Goal: Task Accomplishment & Management: Use online tool/utility

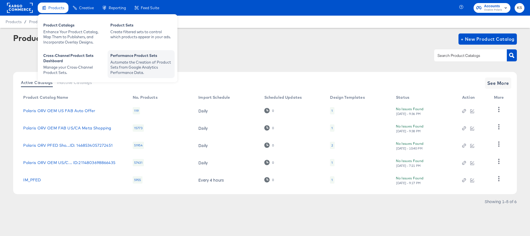
click at [130, 61] on div "Automate the Creation of Product Sets from Google Analytics Performance Data." at bounding box center [140, 68] width 61 height 16
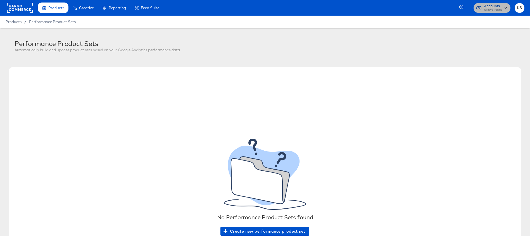
click at [483, 7] on span "Accounts Ovative Polaris" at bounding box center [491, 7] width 31 height 9
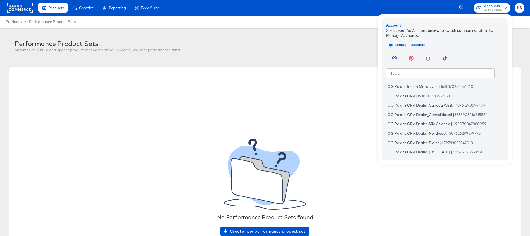
click at [410, 43] on span "Manage Accounts" at bounding box center [407, 45] width 35 height 6
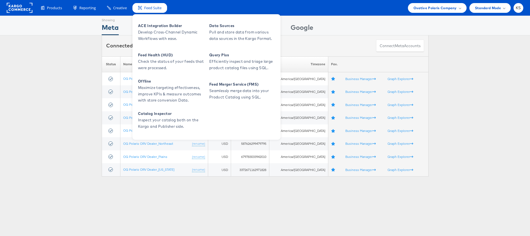
click at [149, 8] on span "Feed Suite" at bounding box center [152, 7] width 17 height 5
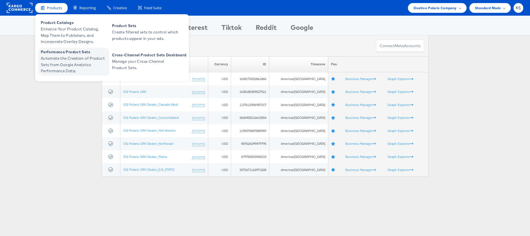
click at [70, 60] on span "Automate the Creation of Product Sets from Google Analytics Performance Data." at bounding box center [74, 64] width 67 height 19
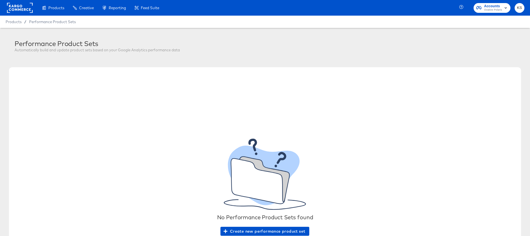
click at [496, 9] on span "Ovative Polaris" at bounding box center [493, 10] width 18 height 4
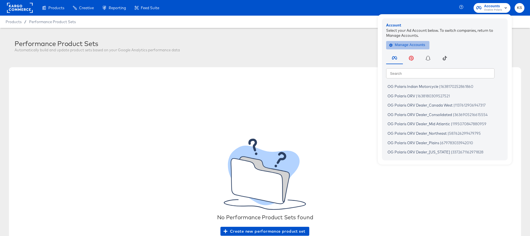
click at [412, 44] on span "Manage Accounts" at bounding box center [407, 45] width 35 height 6
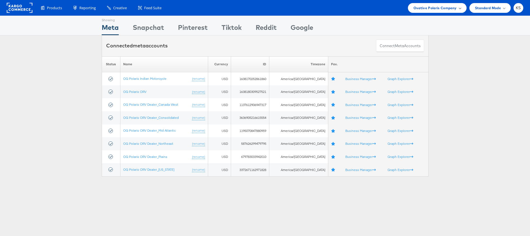
click at [442, 9] on span "Ovative Polaris Company" at bounding box center [434, 8] width 43 height 6
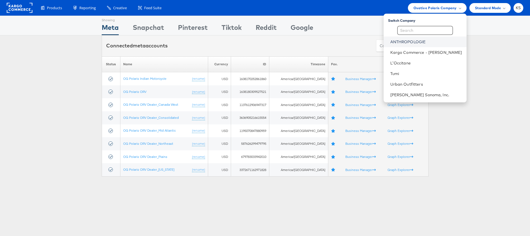
click at [418, 39] on link "ANTHROPOLOGIE" at bounding box center [426, 42] width 72 height 6
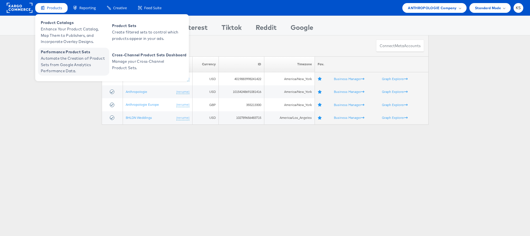
click at [55, 60] on span "Automate the Creation of Product Sets from Google Analytics Performance Data." at bounding box center [74, 64] width 67 height 19
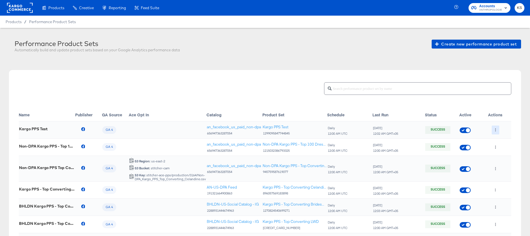
click at [495, 127] on button "button" at bounding box center [496, 130] width 8 height 9
click at [506, 139] on li "Edit" at bounding box center [506, 141] width 30 height 9
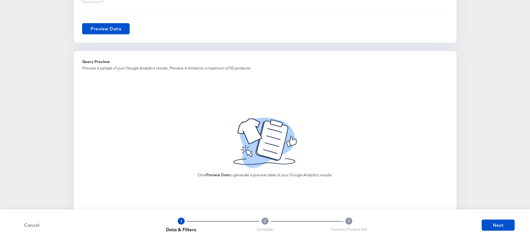
scroll to position [432, 0]
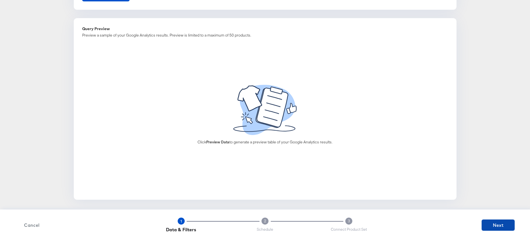
click at [499, 226] on span "Next" at bounding box center [498, 226] width 28 height 8
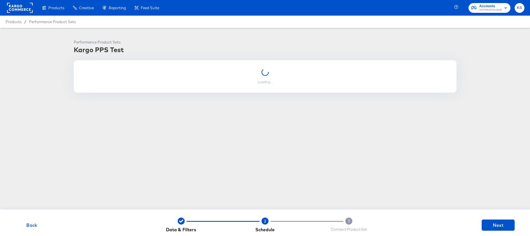
scroll to position [0, 0]
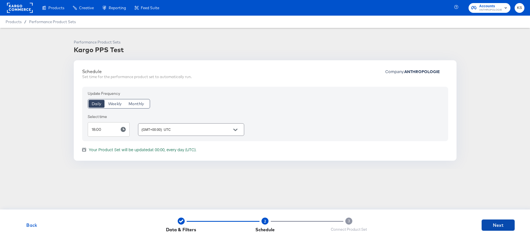
click at [494, 222] on span "Next" at bounding box center [498, 226] width 28 height 8
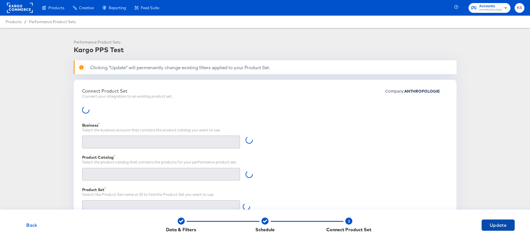
type input "Retailer ID"
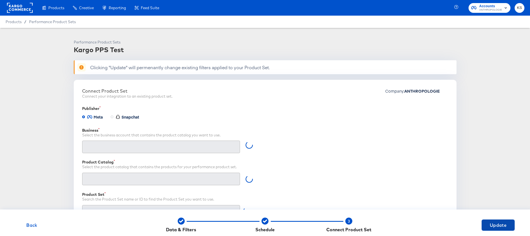
type input "Kargo Commerce - Formerly StitcherAds (638625946236073)"
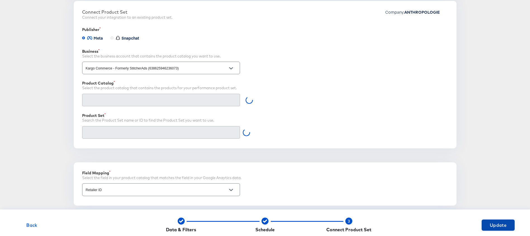
type input "Kargo PPS Test (1299095847744845)"
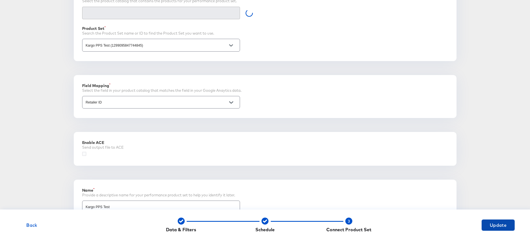
scroll to position [196, 0]
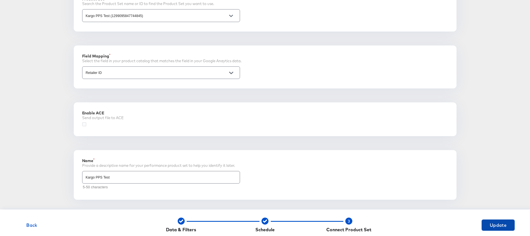
type input "an_facebook_us_paid_non-dpa (656947363287054)"
